Goal: Transaction & Acquisition: Purchase product/service

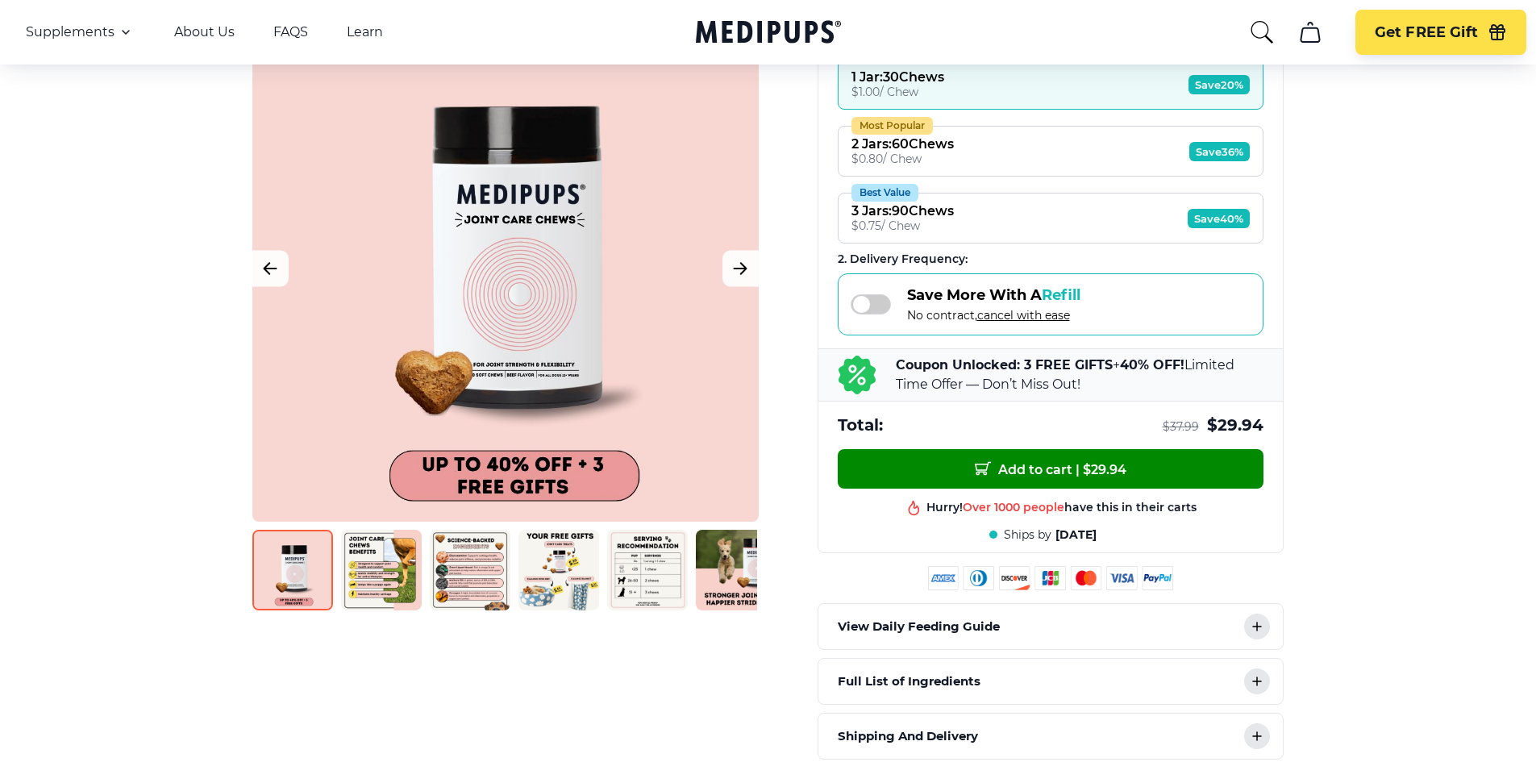
scroll to position [322, 0]
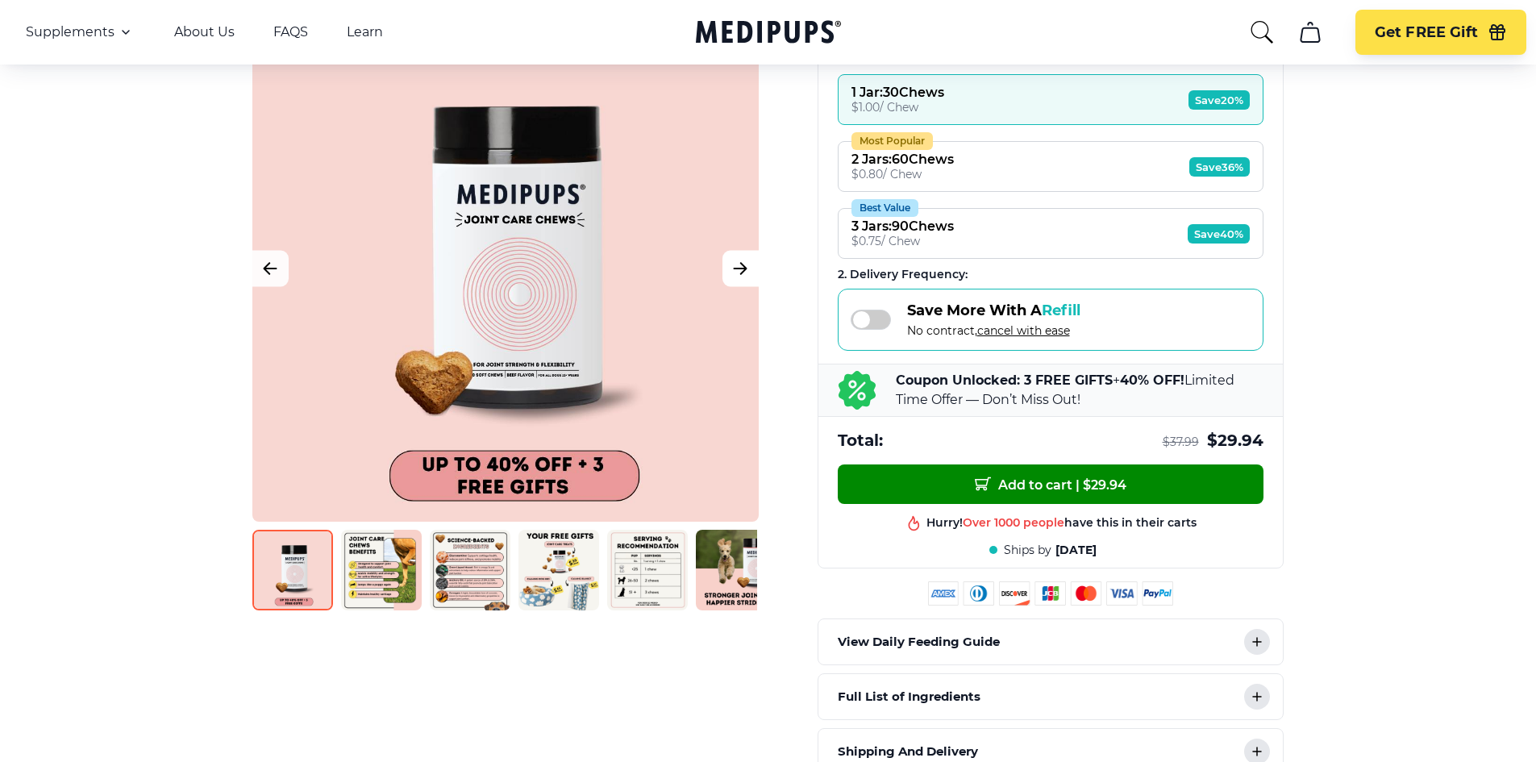
click at [728, 272] on button "Next Image" at bounding box center [740, 268] width 36 height 36
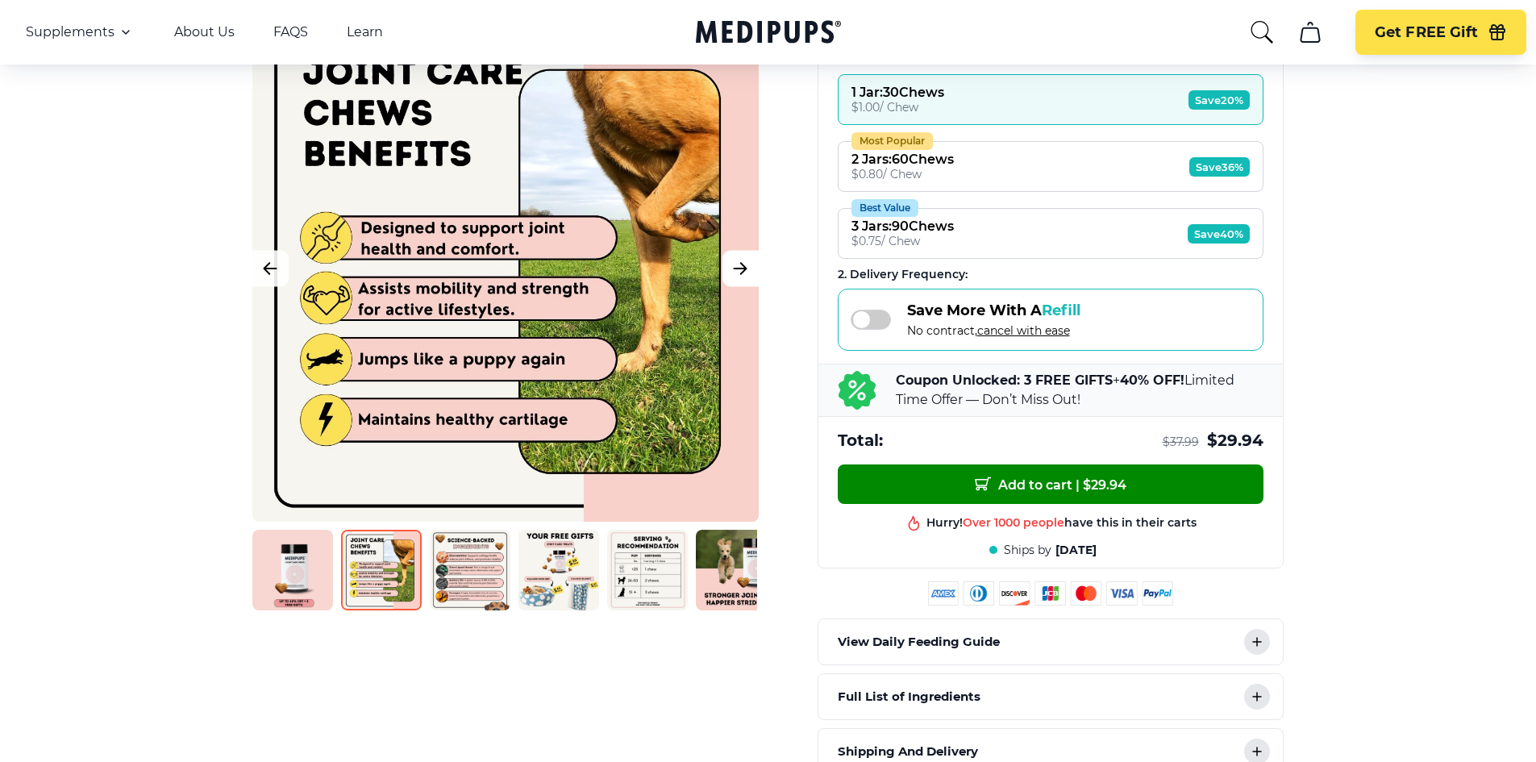
click at [728, 272] on button "Next Image" at bounding box center [740, 268] width 36 height 36
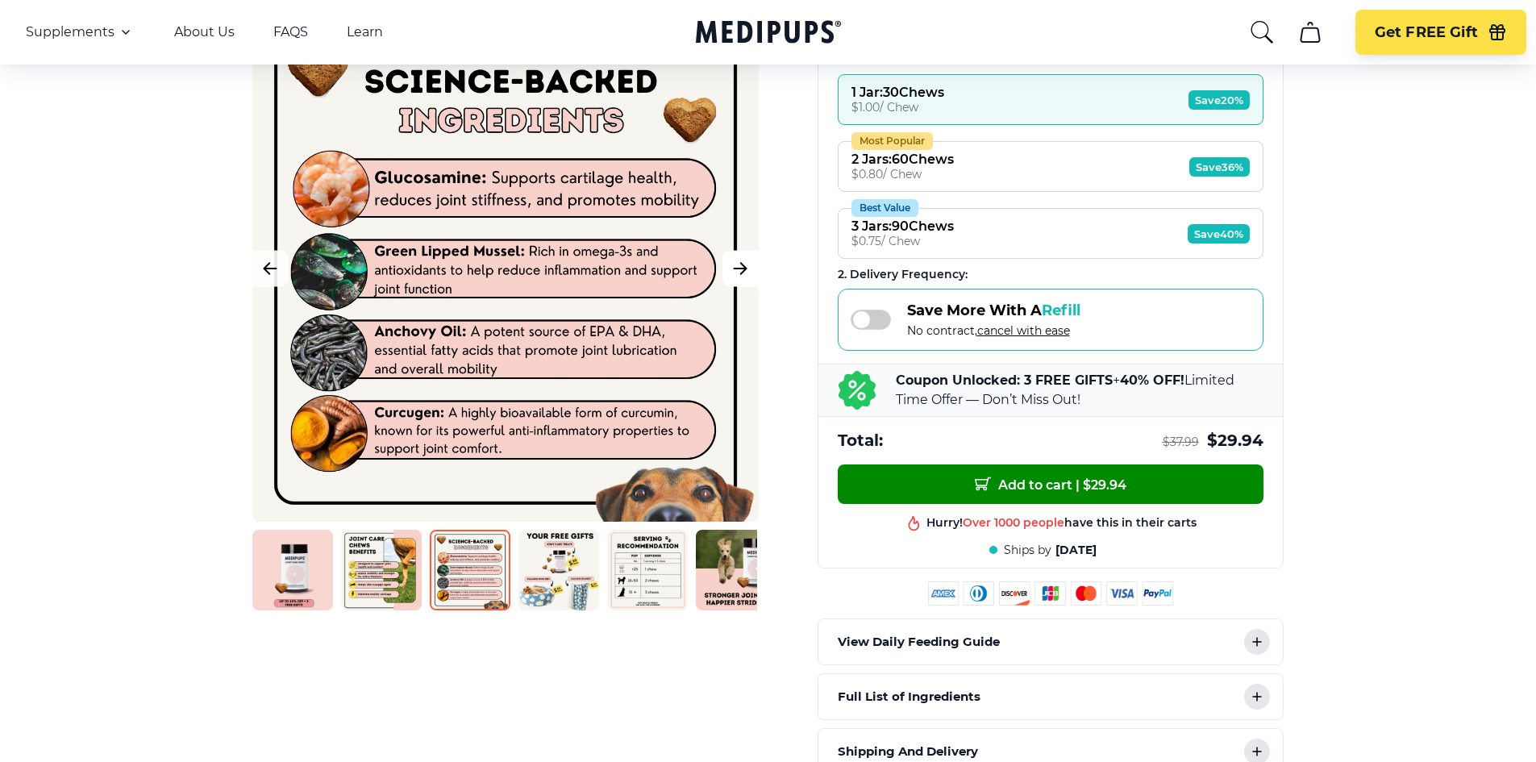
click at [728, 272] on button "Next Image" at bounding box center [740, 268] width 36 height 36
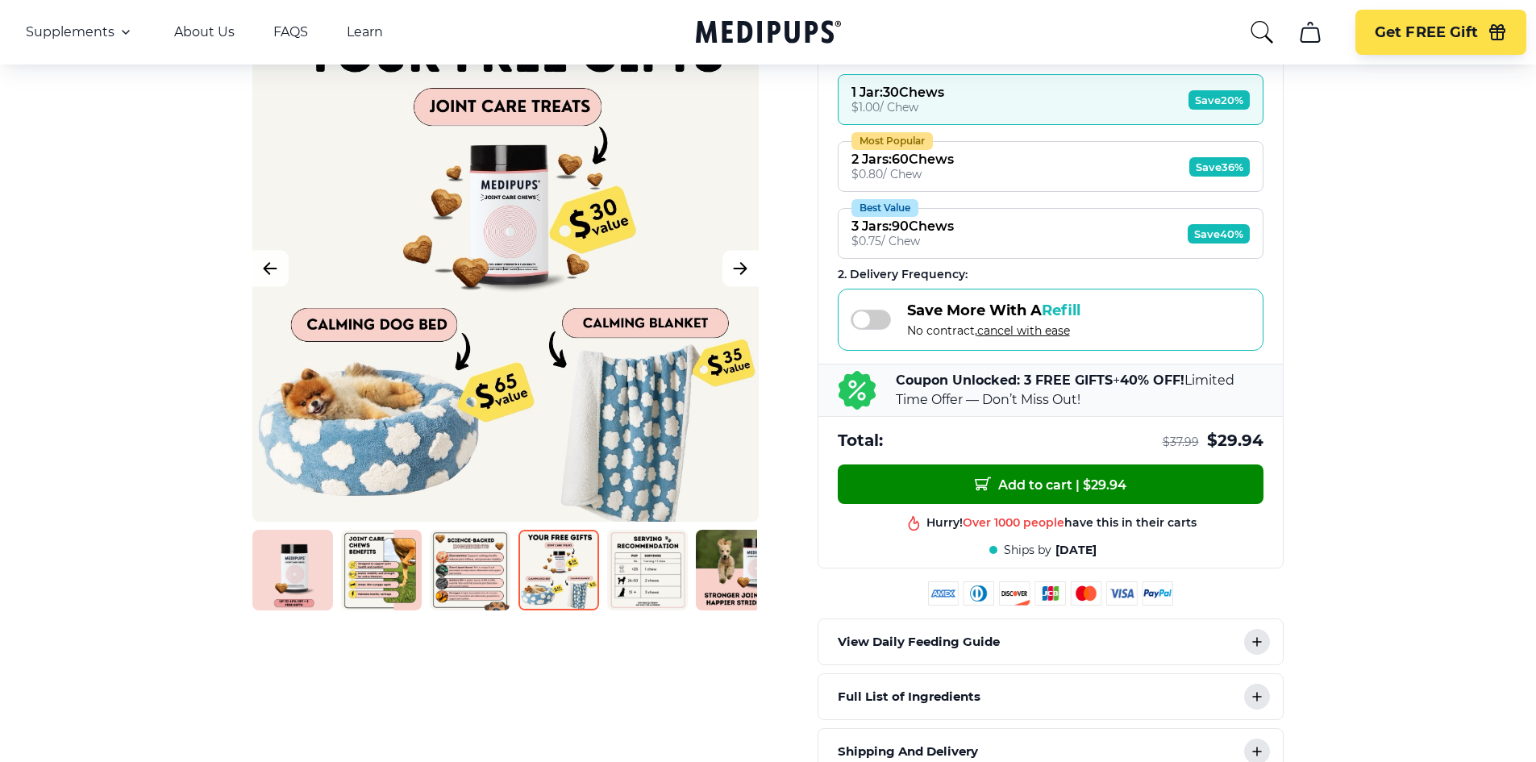
click at [728, 272] on button "Next Image" at bounding box center [740, 268] width 36 height 36
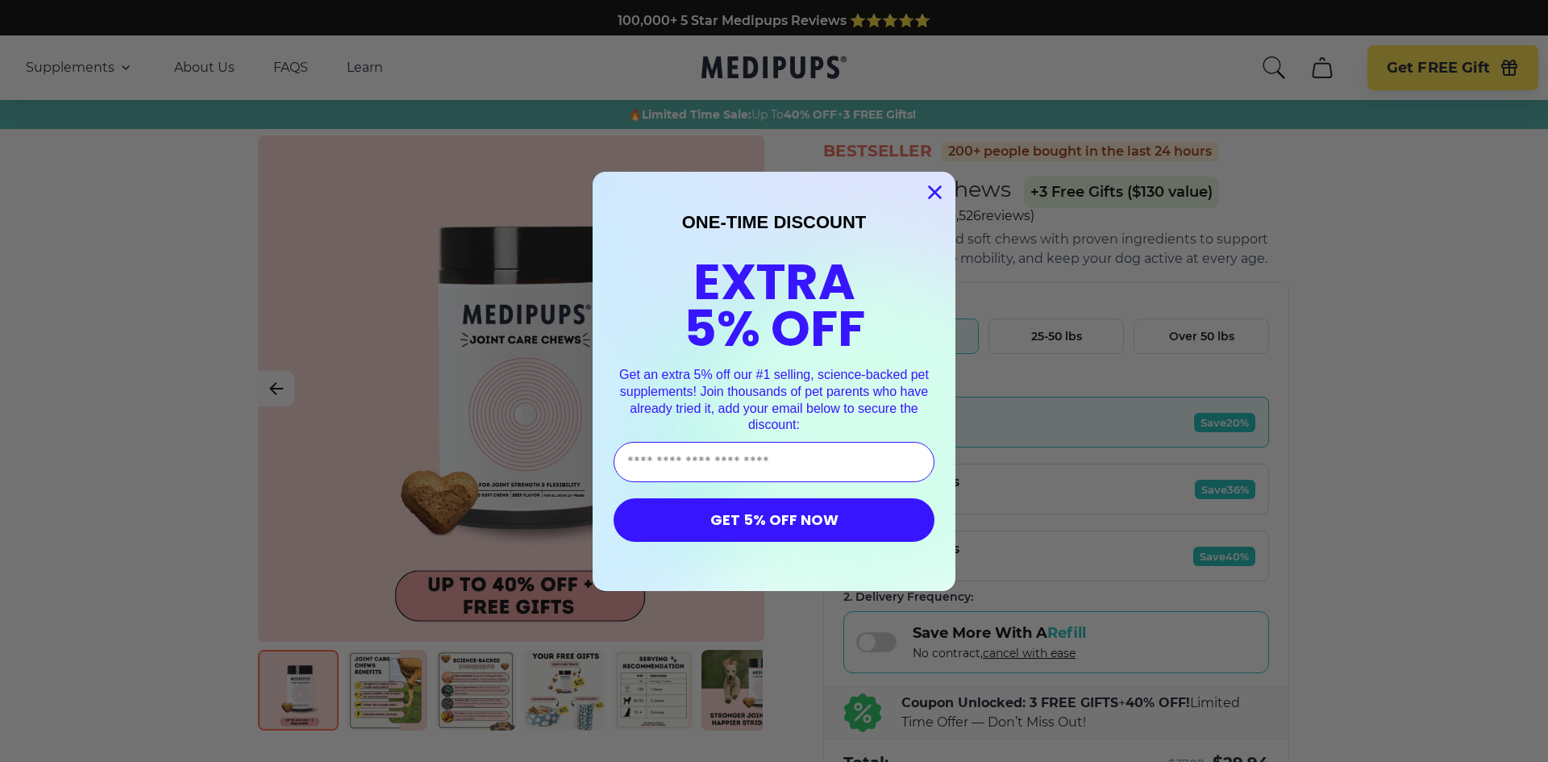
click at [933, 192] on circle "Close dialog" at bounding box center [934, 191] width 27 height 27
